Goal: Complete application form

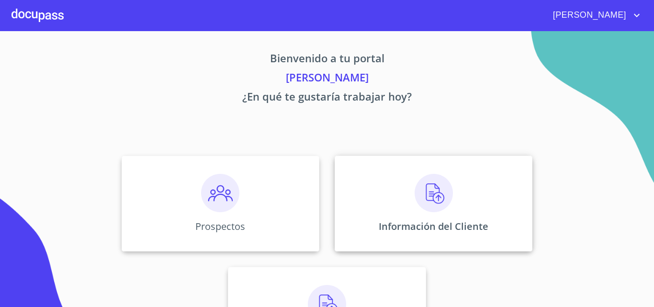
click at [416, 194] on img at bounding box center [434, 193] width 38 height 38
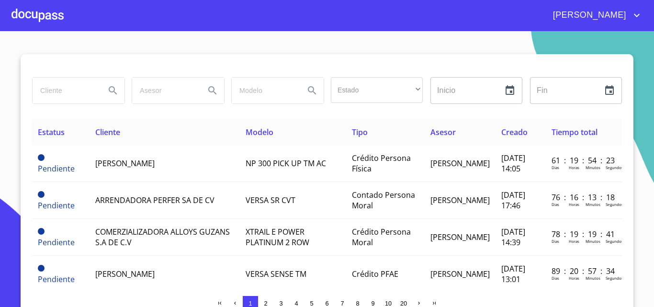
click at [78, 91] on input "search" at bounding box center [65, 91] width 65 height 26
click at [63, 96] on input "search" at bounding box center [65, 91] width 65 height 26
type input "[PERSON_NAME]"
click at [107, 92] on icon "Search" at bounding box center [112, 90] width 11 height 11
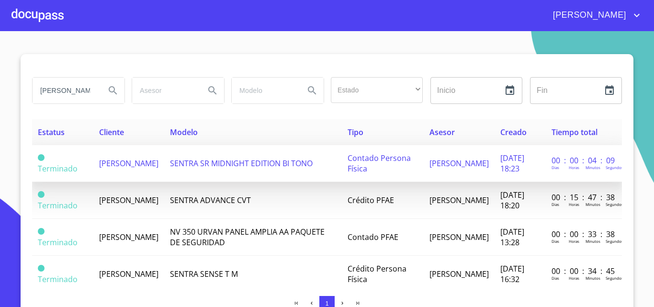
click at [102, 159] on span "[PERSON_NAME]" at bounding box center [128, 163] width 59 height 11
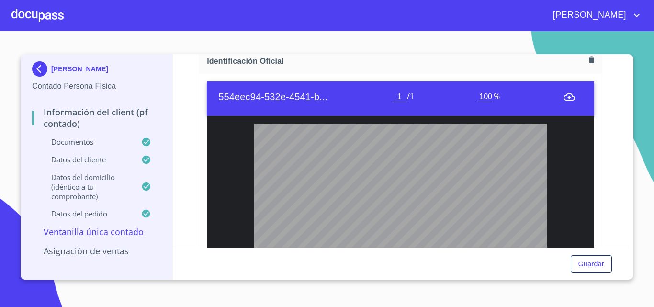
scroll to position [96, 0]
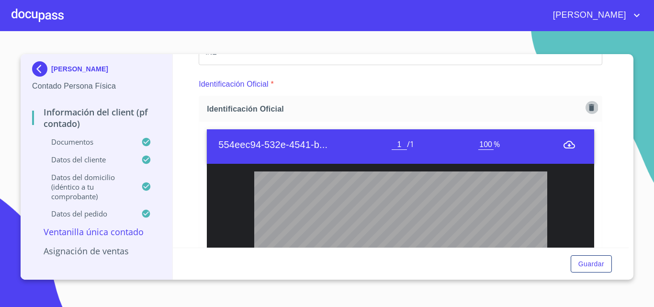
click at [587, 112] on icon "button" at bounding box center [591, 107] width 9 height 9
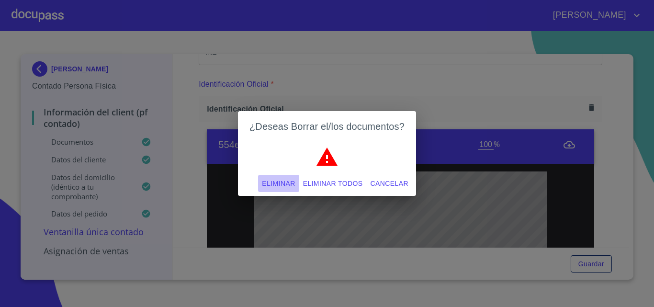
click at [272, 185] on span "Eliminar" at bounding box center [278, 184] width 33 height 12
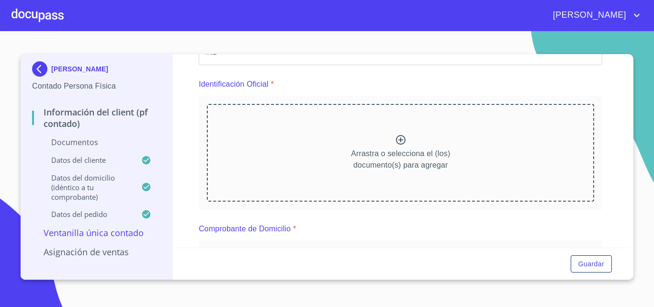
click at [398, 141] on icon at bounding box center [400, 139] width 11 height 11
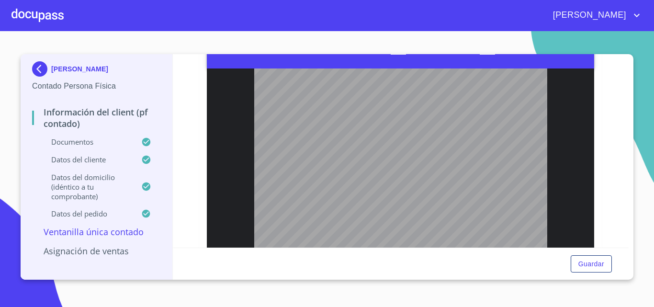
scroll to position [0, 0]
type input "10"
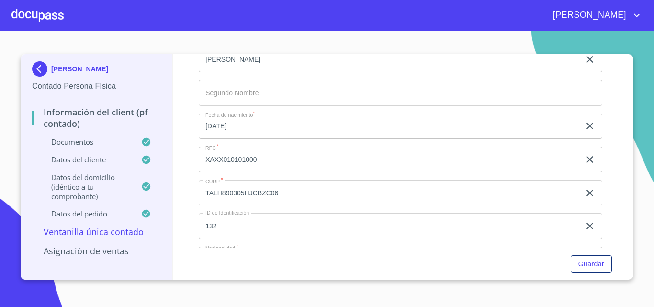
scroll to position [2155, 0]
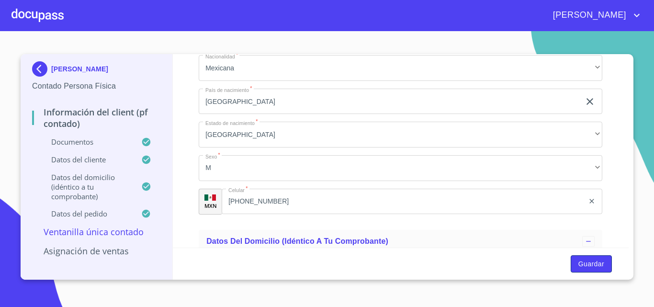
click at [604, 259] on span "Guardar" at bounding box center [592, 264] width 26 height 12
